Goal: Navigation & Orientation: Find specific page/section

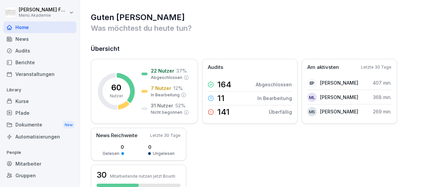
click at [39, 162] on div "Mitarbeiter" at bounding box center [39, 164] width 73 height 12
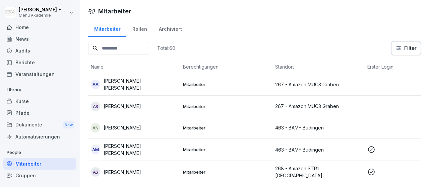
click at [402, 50] on html "[PERSON_NAME] Menü Akademie Home News Audits Berichte Veranstaltungen Library K…" at bounding box center [214, 93] width 429 height 187
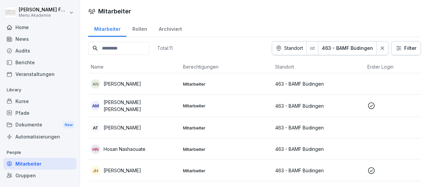
click at [39, 24] on div "Home" at bounding box center [39, 27] width 73 height 12
